Goal: Information Seeking & Learning: Learn about a topic

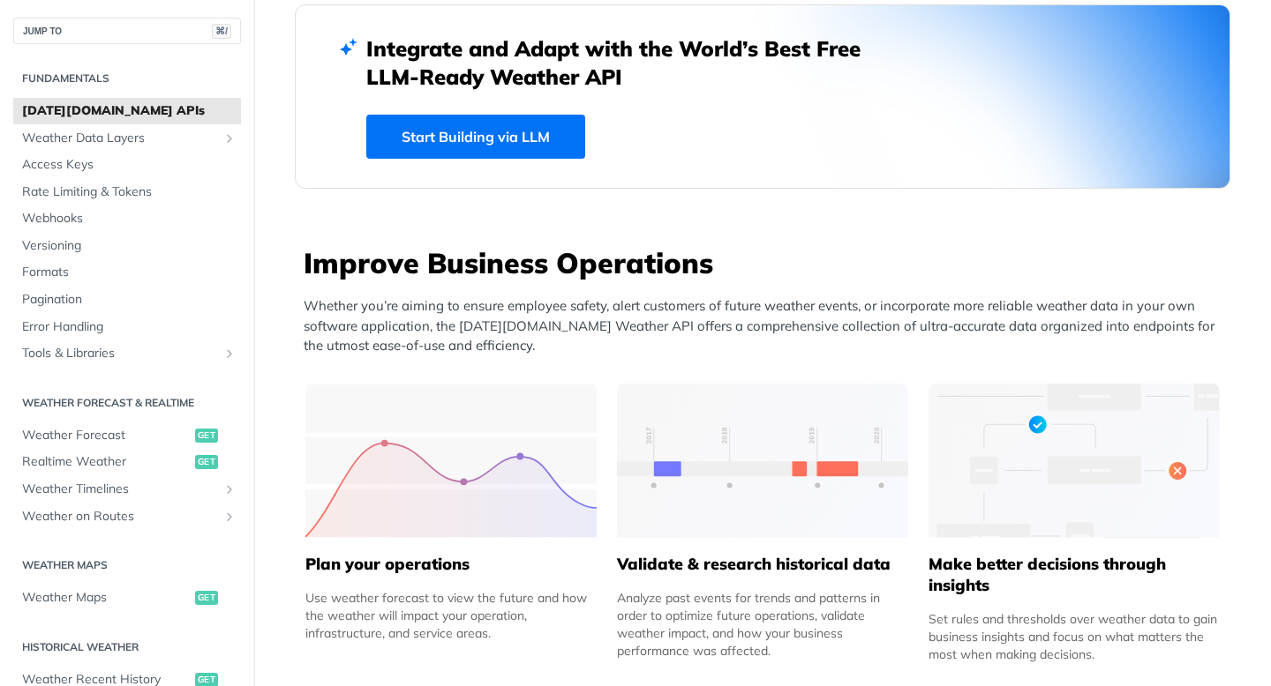
scroll to position [486, 0]
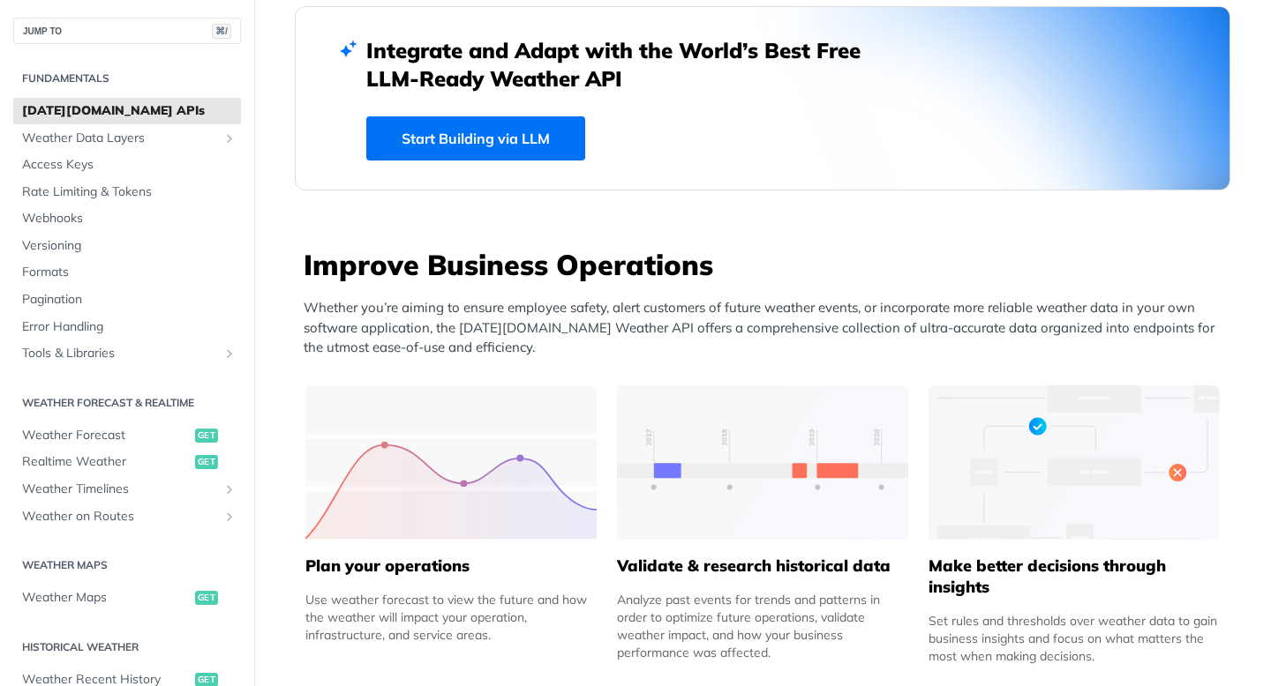
click at [412, 109] on div "Integrate and Adapt with the World’s Best Free LLM-Ready Weather API Start Buil…" at bounding box center [762, 98] width 792 height 124
click at [414, 140] on link "Start Building via LLM" at bounding box center [475, 138] width 219 height 44
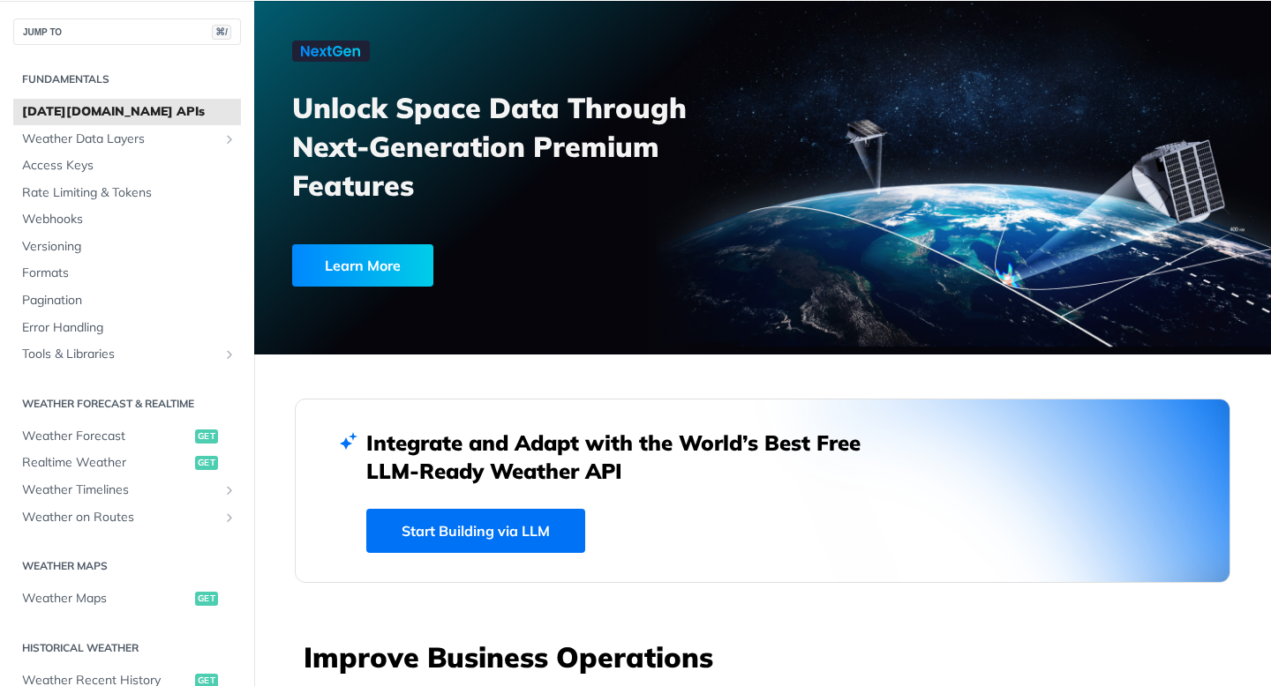
scroll to position [2234, 0]
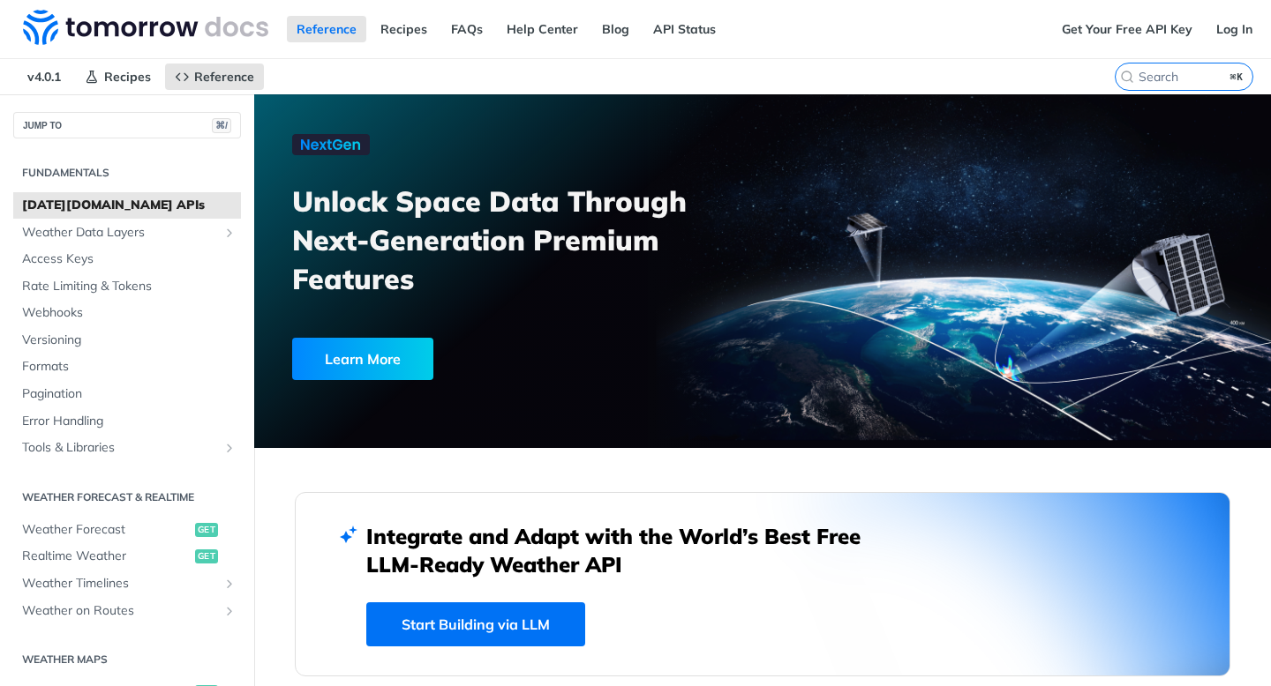
scroll to position [2305, 0]
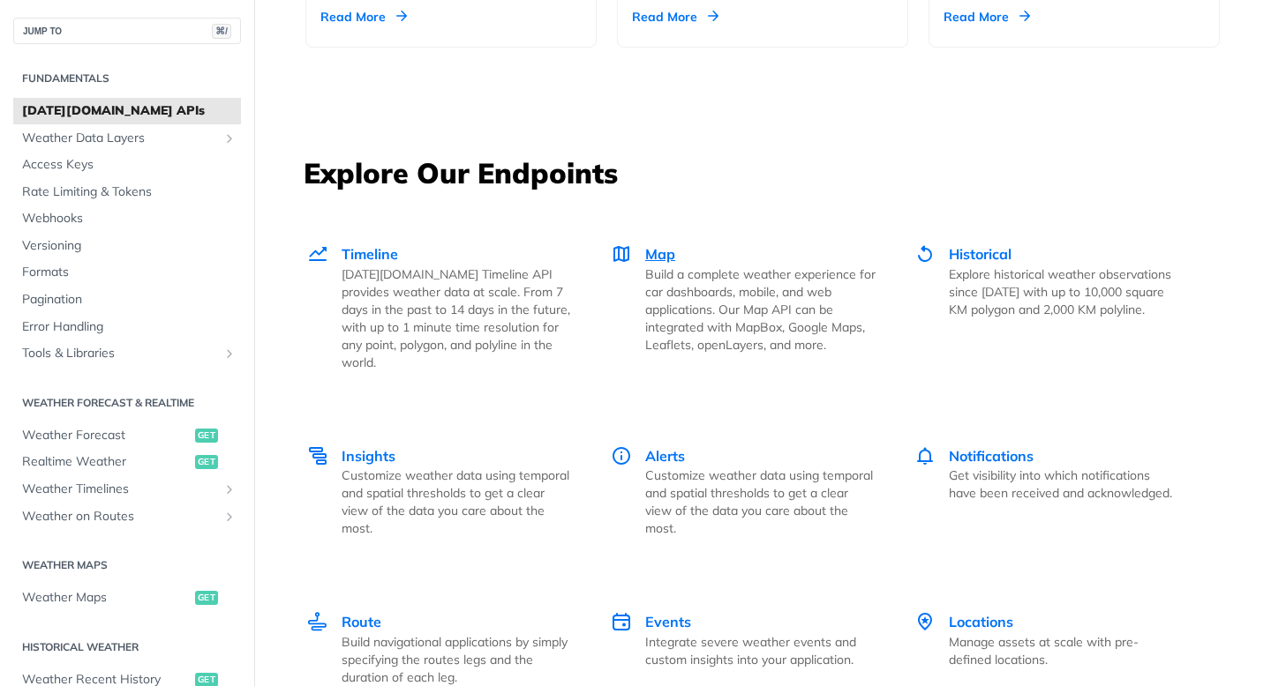
click at [661, 251] on span "Map" at bounding box center [660, 254] width 30 height 18
click at [748, 284] on p "Build a complete weather experience for car dashboards, mobile, and web applica…" at bounding box center [760, 310] width 230 height 88
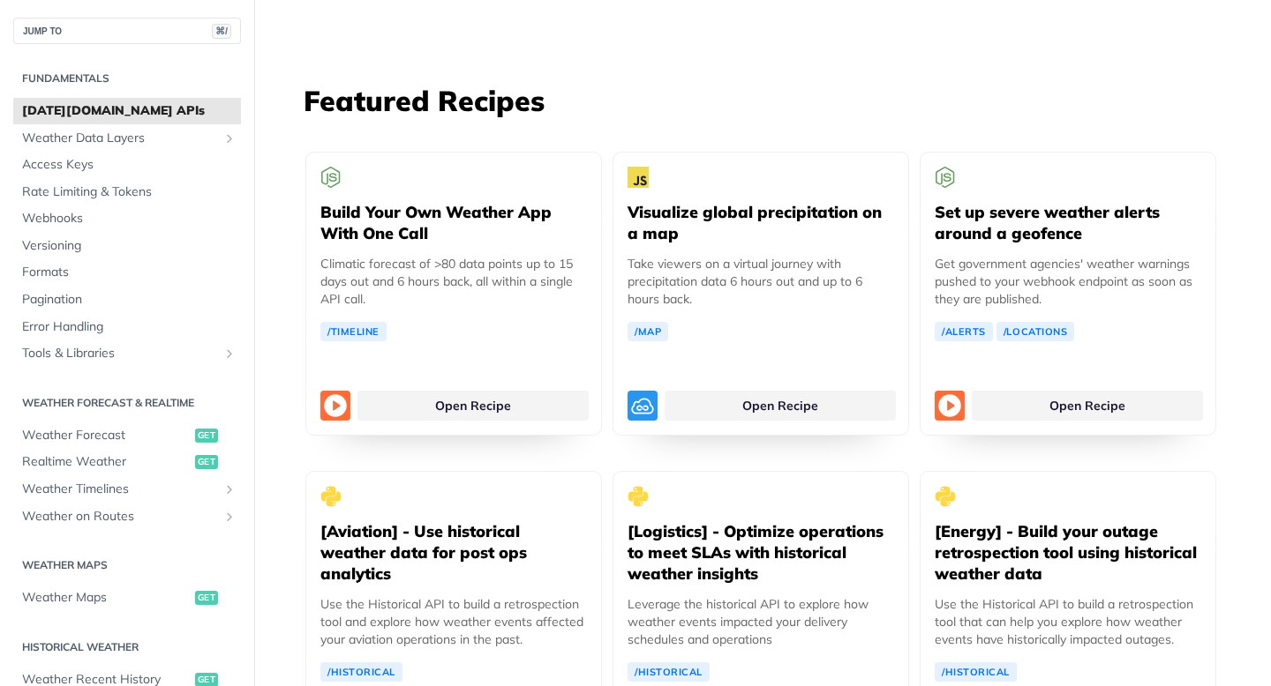
scroll to position [3289, 0]
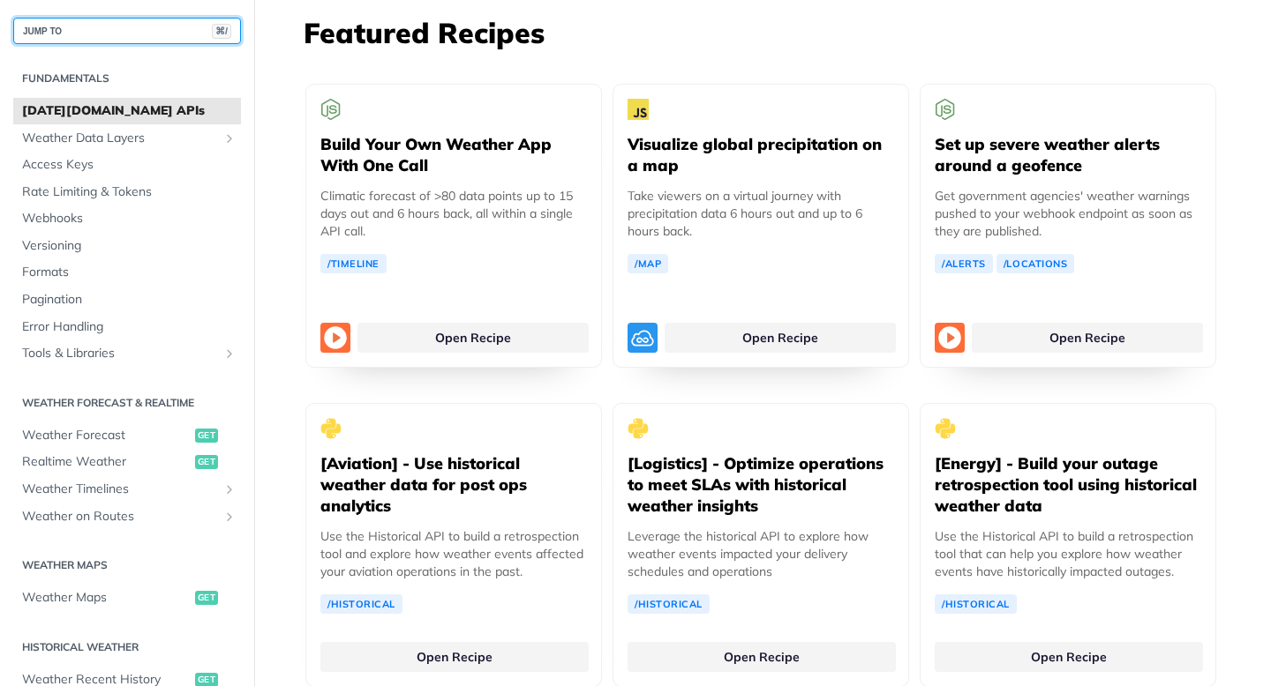
click at [160, 29] on button "JUMP TO ⌘/" at bounding box center [127, 31] width 228 height 26
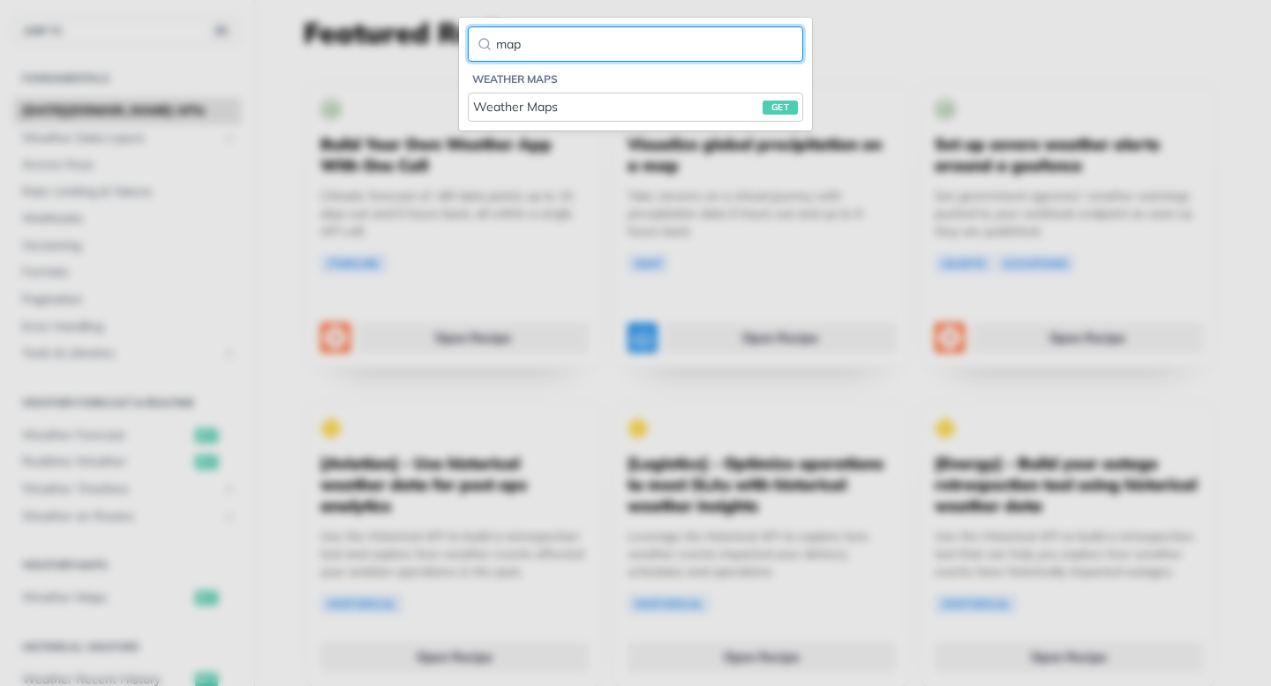
type input "map"
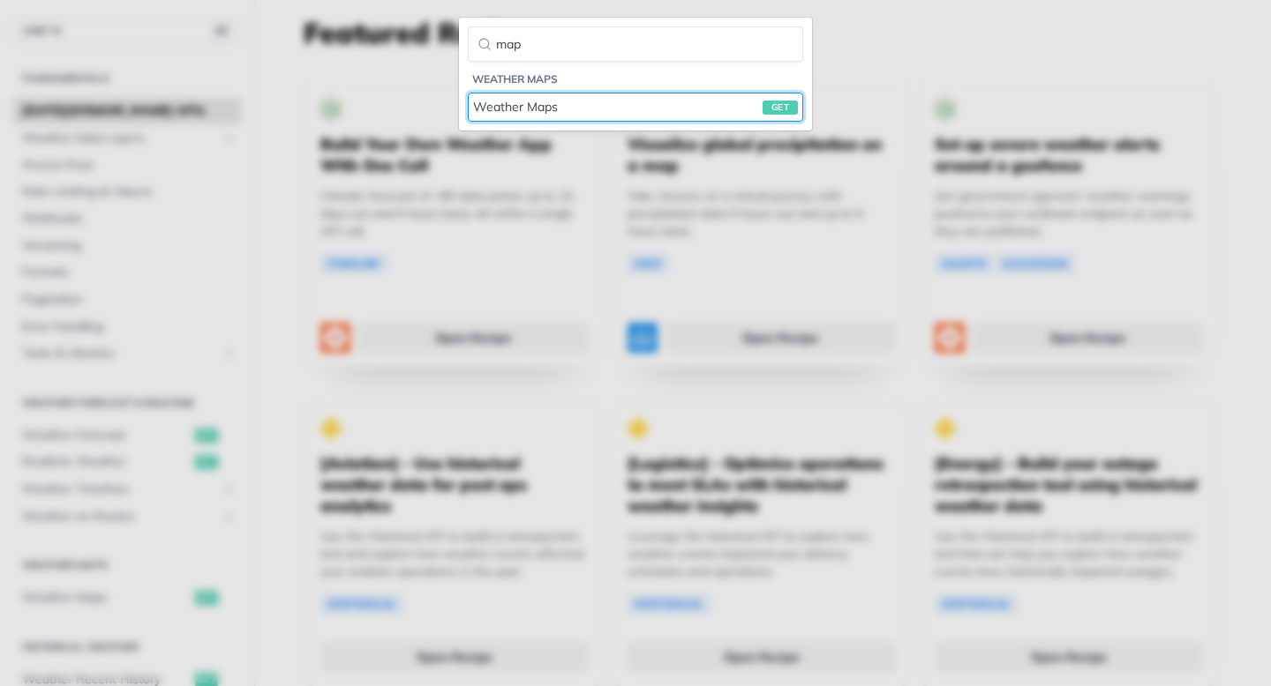
click at [541, 94] on link "Weather Maps get" at bounding box center [635, 107] width 335 height 29
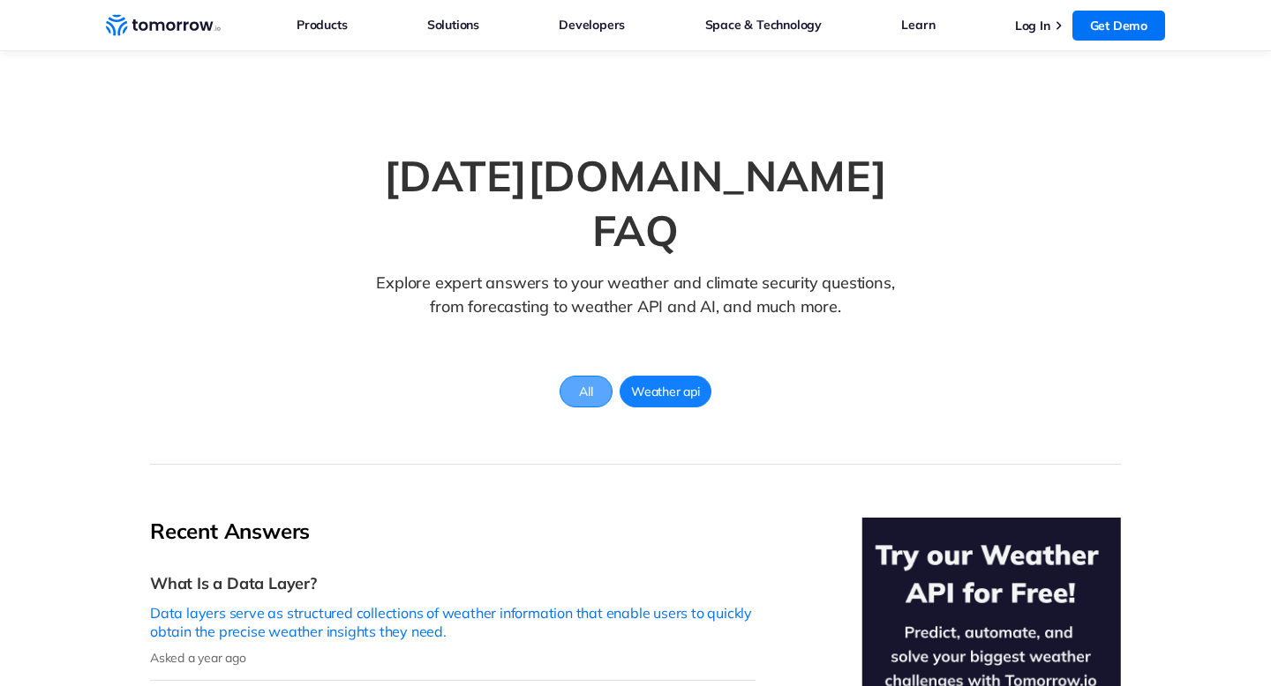
click at [593, 380] on span "All" at bounding box center [585, 391] width 34 height 23
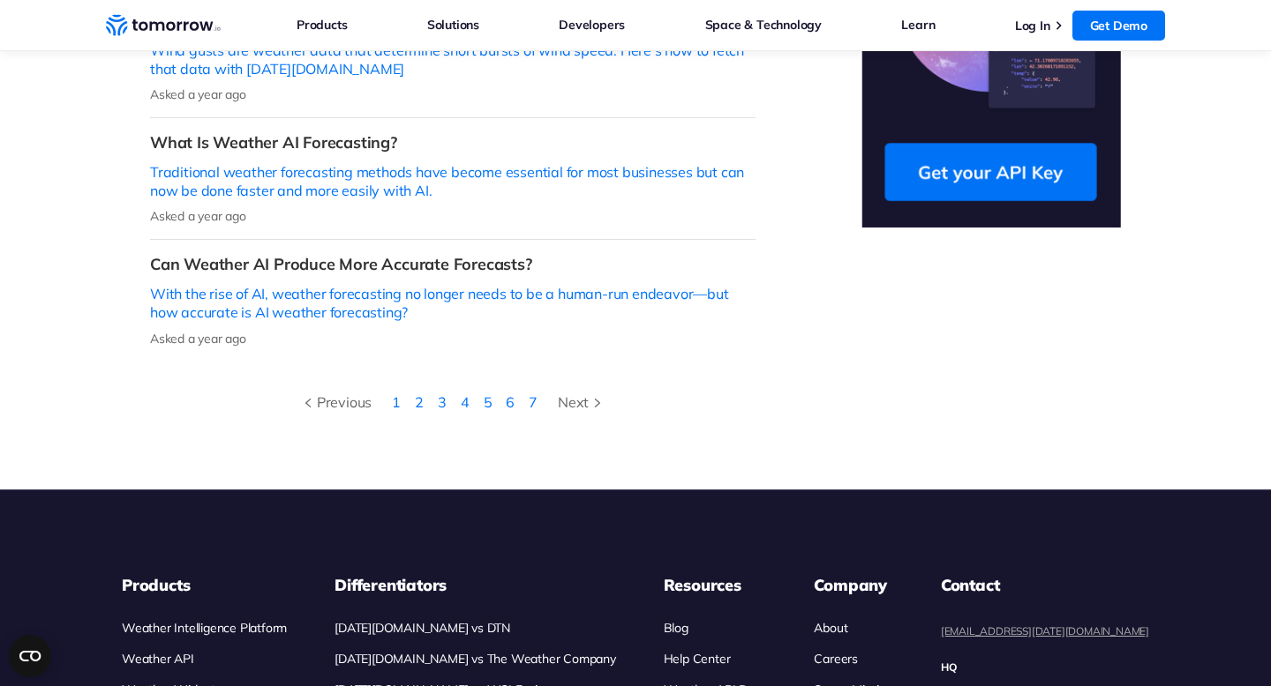
scroll to position [832, 0]
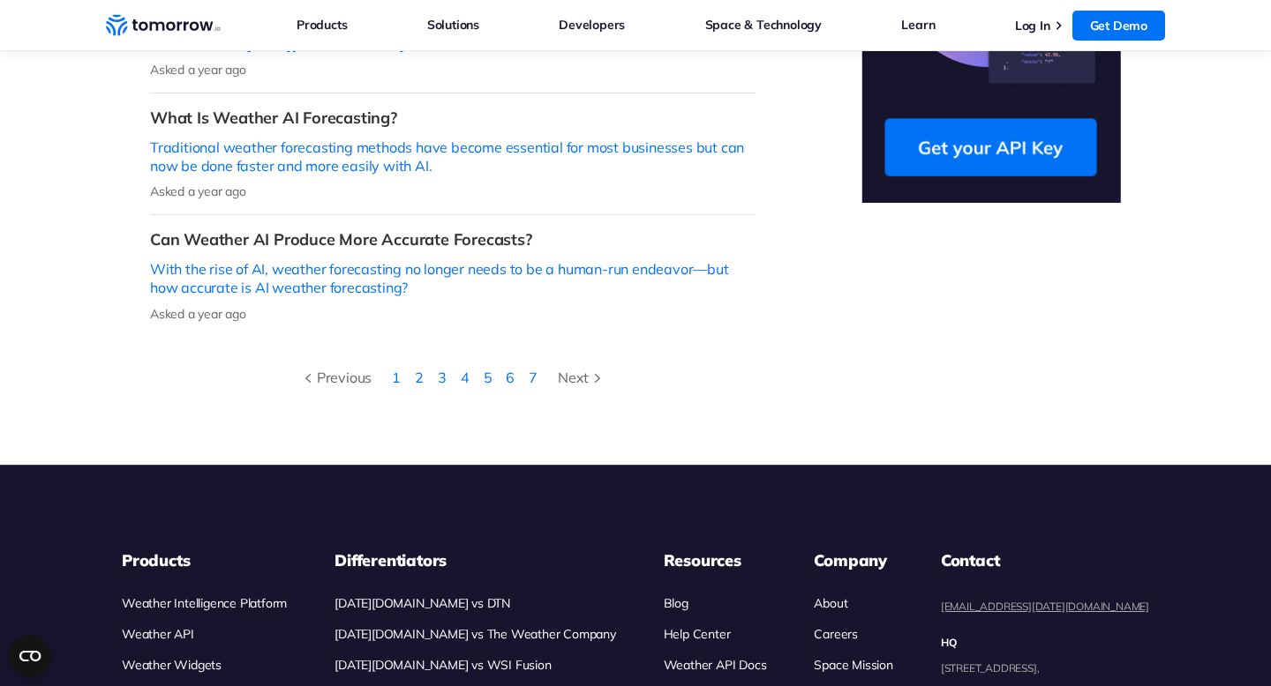
click at [393, 366] on li "1" at bounding box center [396, 377] width 23 height 23
click at [392, 366] on li "1" at bounding box center [396, 377] width 23 height 23
click at [421, 369] on link "2" at bounding box center [419, 378] width 9 height 18
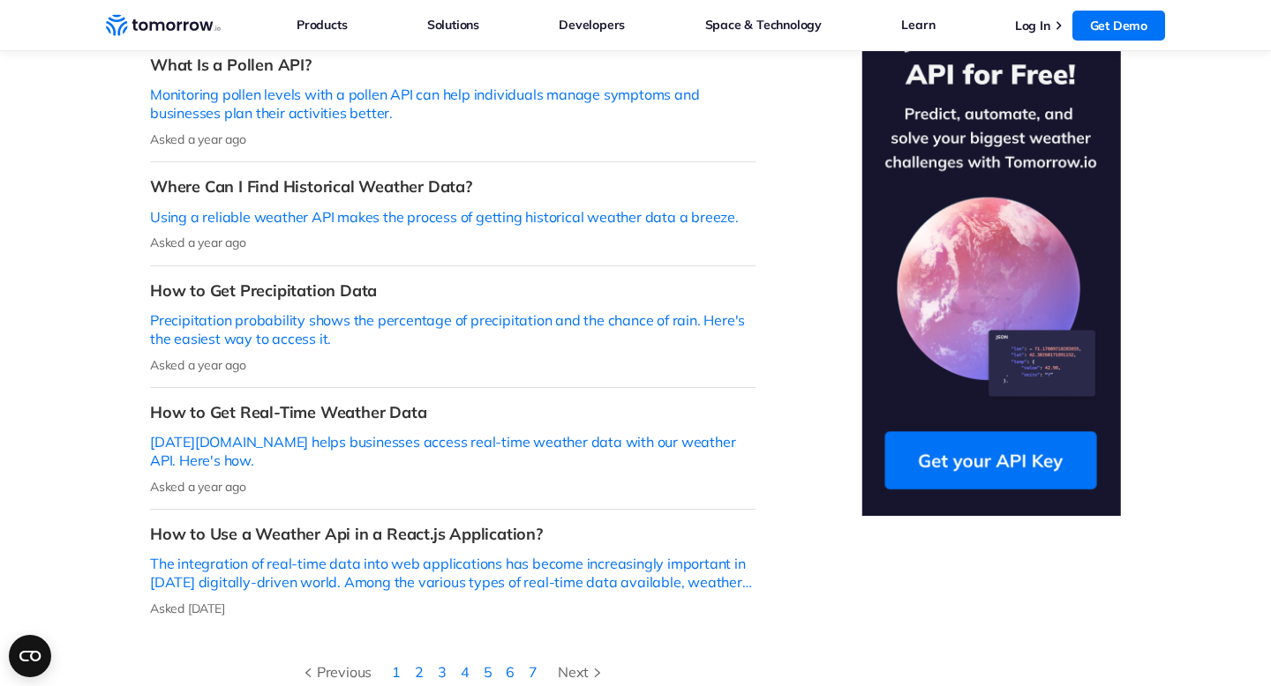
scroll to position [601, 0]
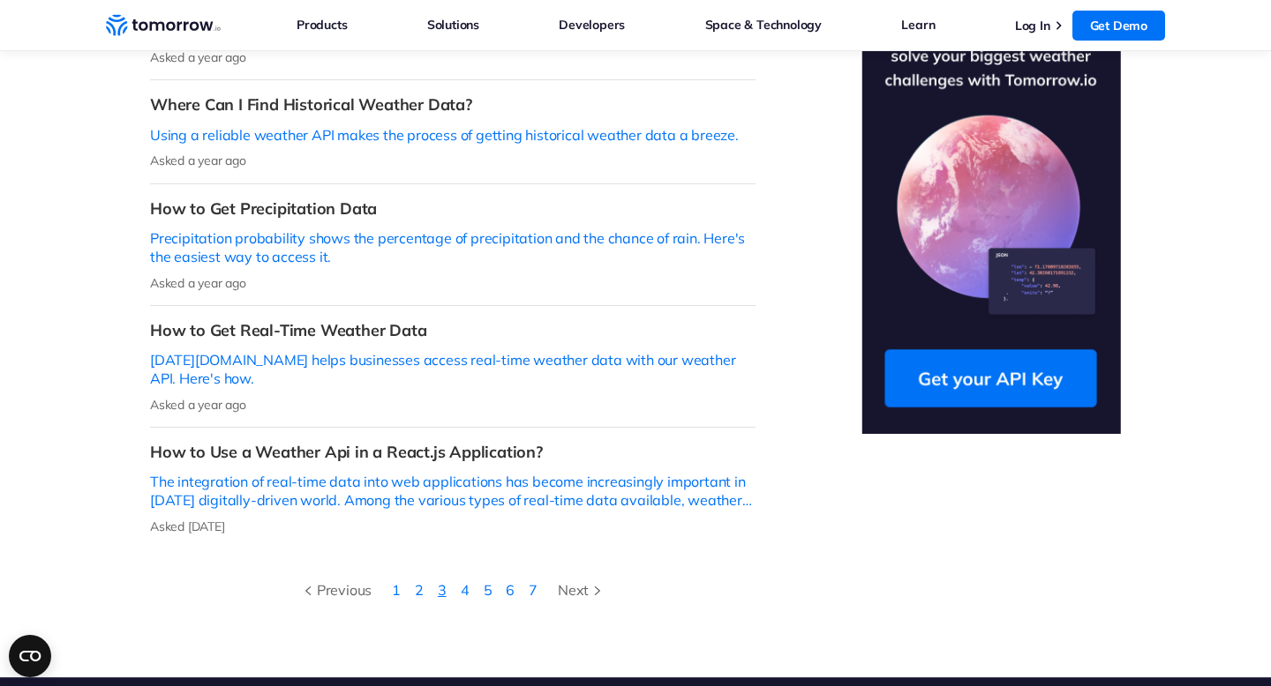
click at [446, 581] on link "3" at bounding box center [442, 590] width 9 height 18
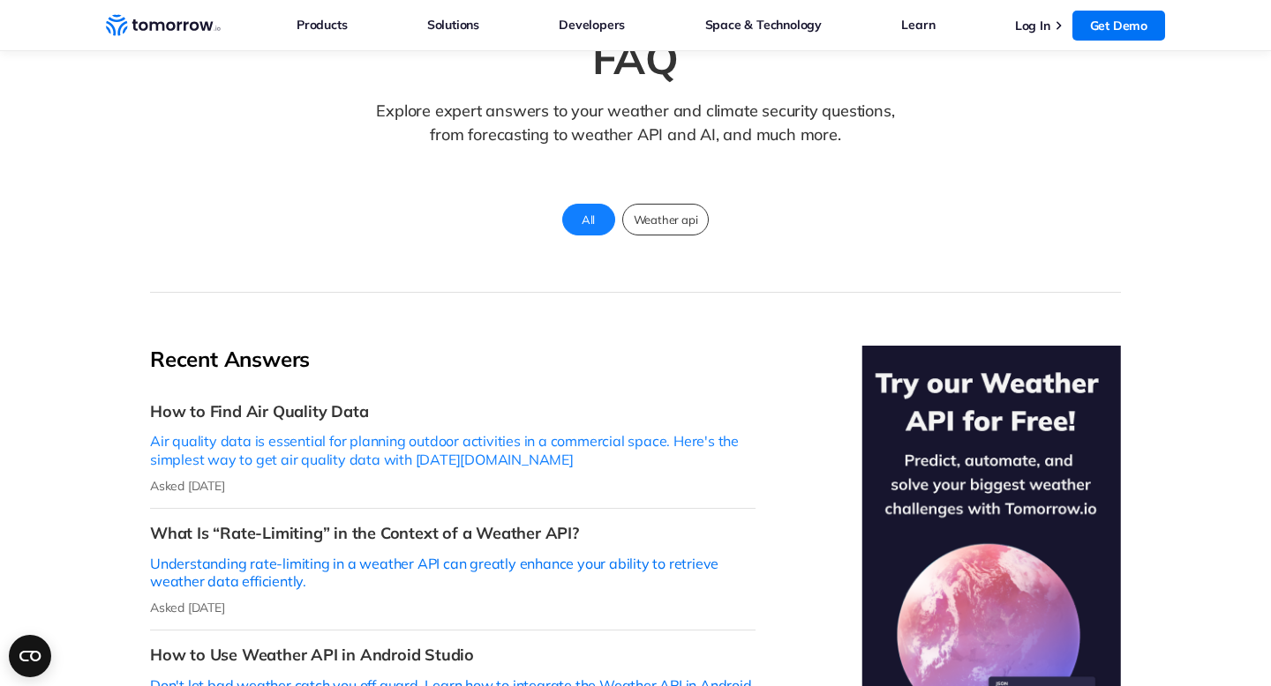
scroll to position [381, 0]
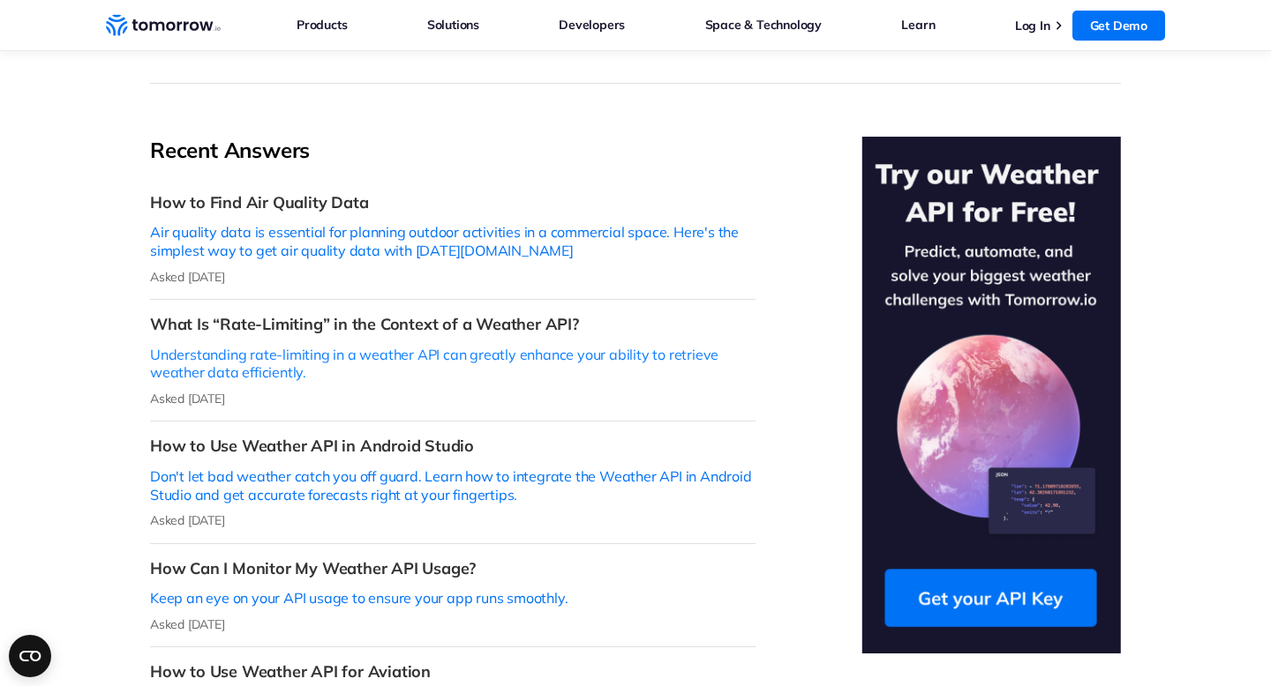
click at [468, 314] on h3 "What Is “Rate-Limiting” in the Context of a Weather API?" at bounding box center [452, 324] width 605 height 20
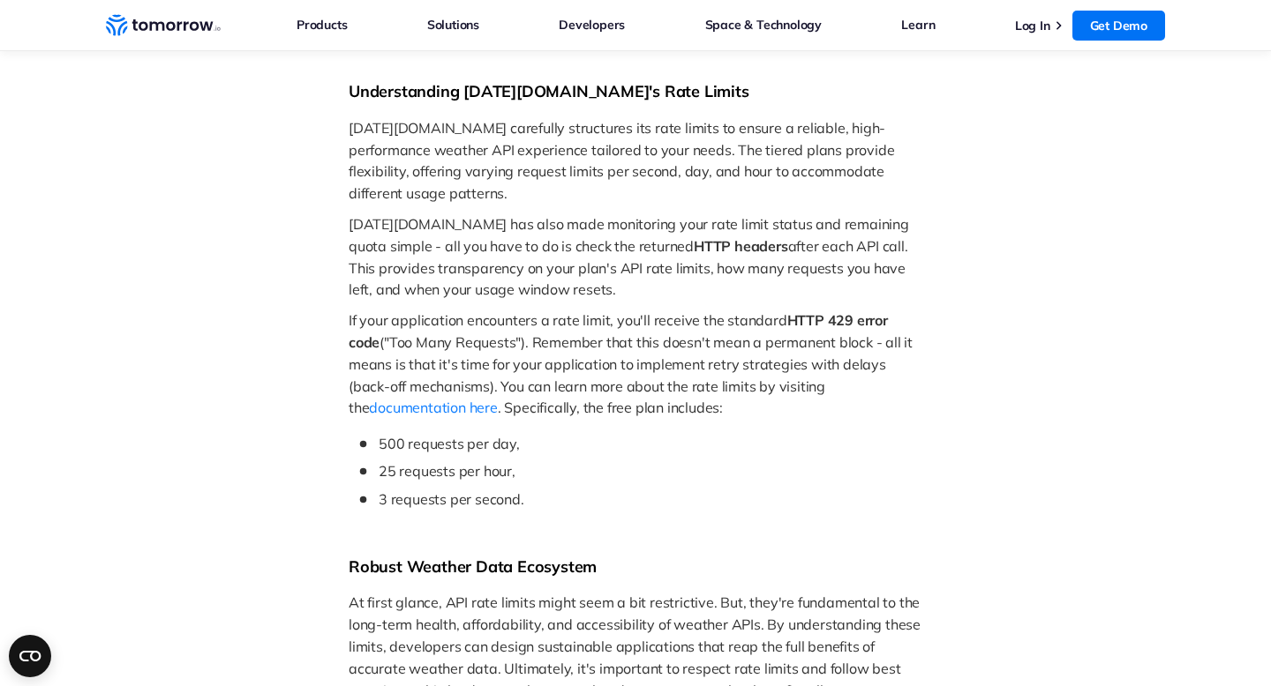
scroll to position [1421, 0]
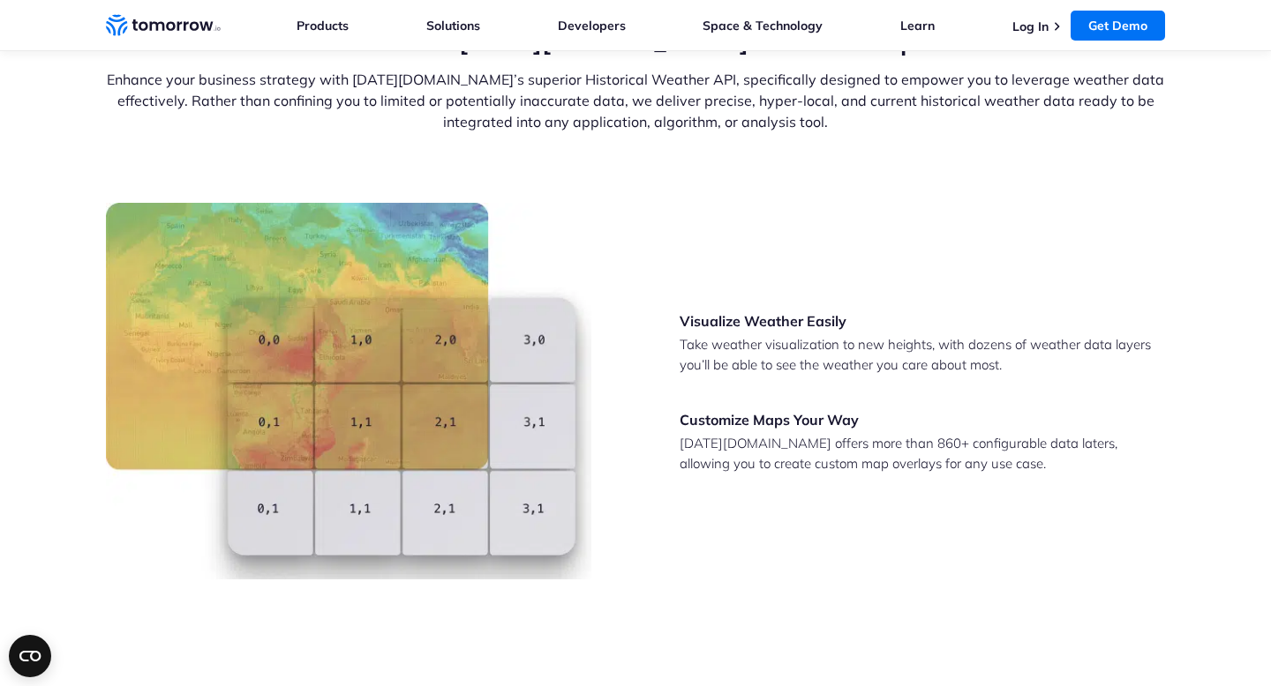
scroll to position [2361, 0]
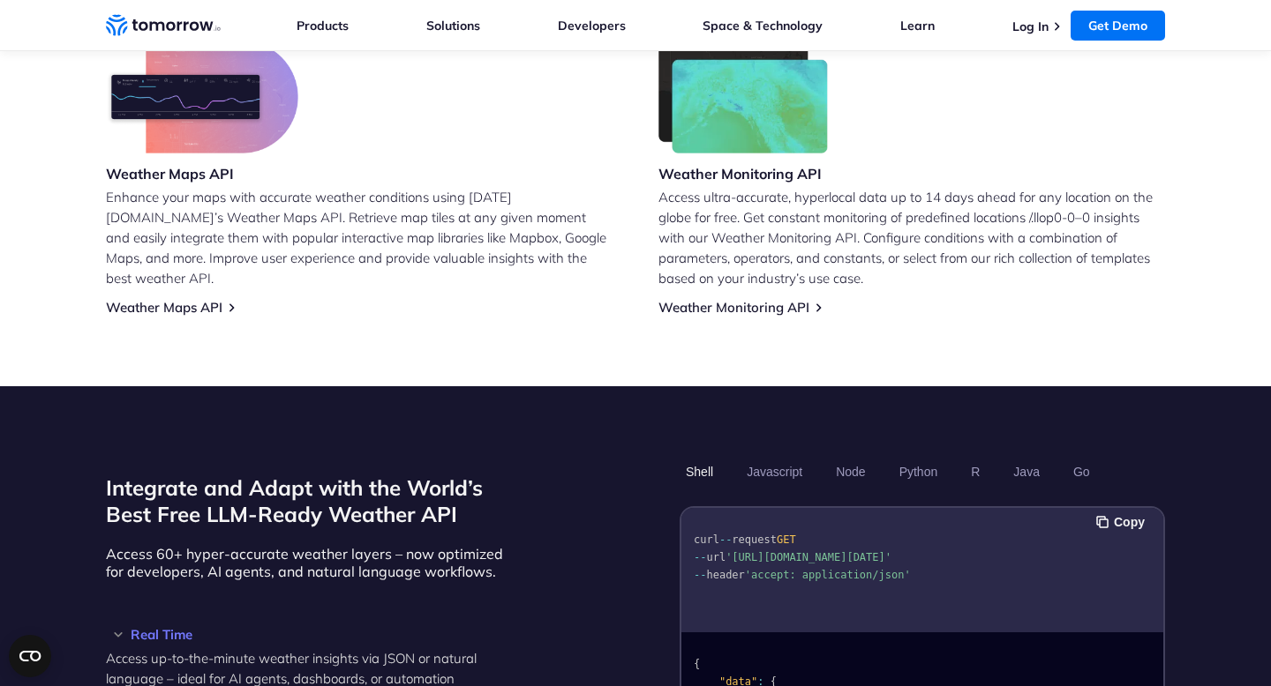
scroll to position [1136, 0]
